Goal: Task Accomplishment & Management: Understand process/instructions

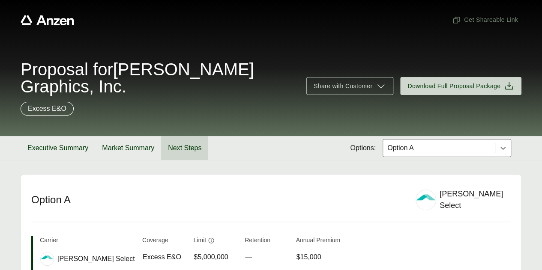
click at [171, 136] on button "Next Steps" at bounding box center [184, 148] width 47 height 24
